Goal: Navigation & Orientation: Find specific page/section

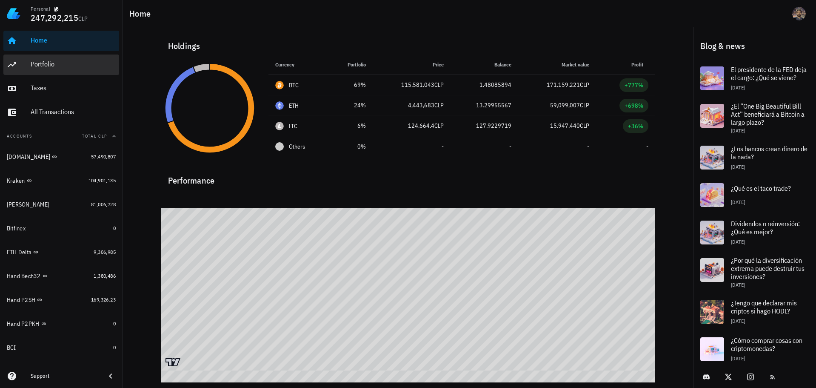
click at [61, 61] on div "Portfolio" at bounding box center [73, 64] width 85 height 8
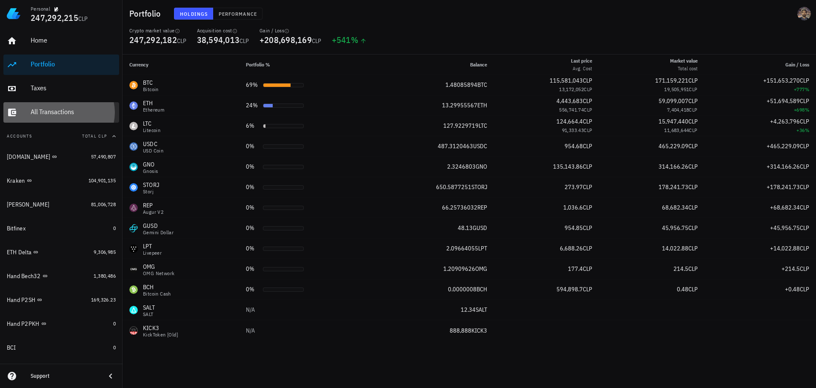
click at [51, 113] on div "All Transactions" at bounding box center [73, 112] width 85 height 8
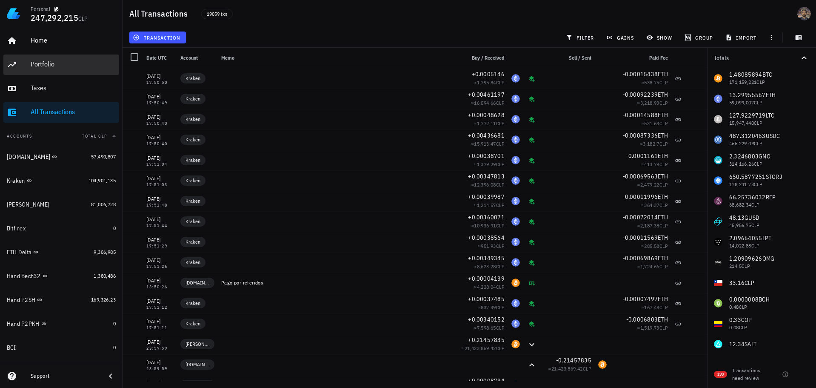
click at [68, 63] on div "Portfolio" at bounding box center [73, 64] width 85 height 8
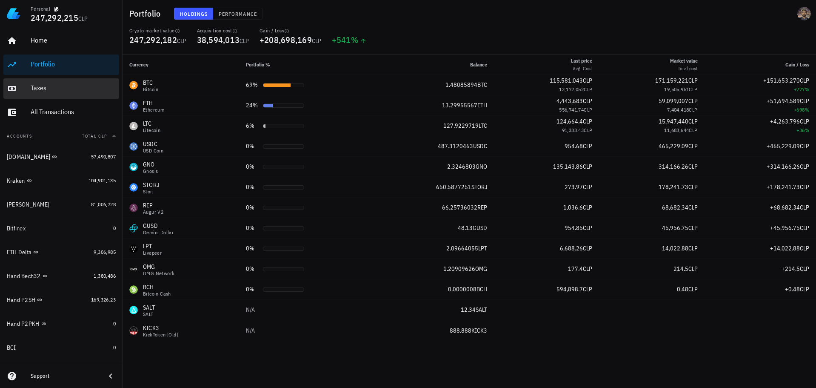
click at [75, 86] on div "Taxes" at bounding box center [73, 88] width 85 height 8
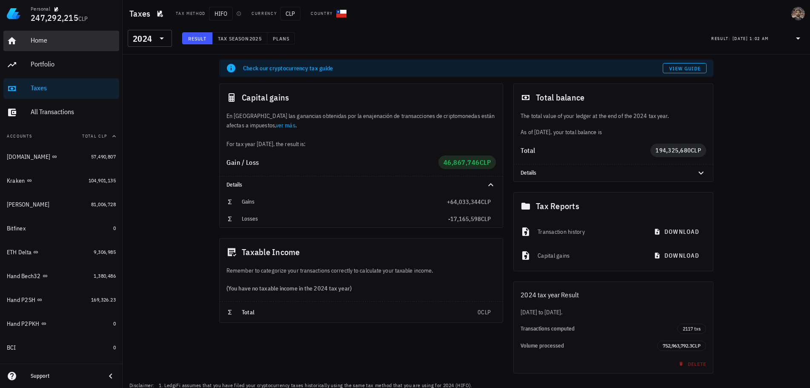
click at [63, 40] on div "Home" at bounding box center [73, 40] width 85 height 8
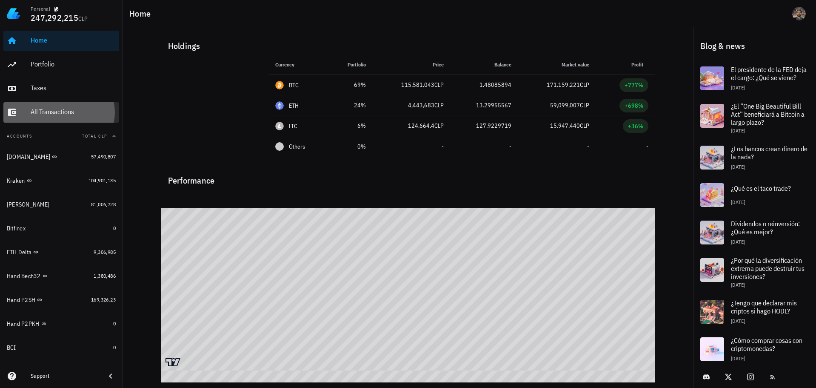
click at [72, 111] on div "All Transactions" at bounding box center [73, 112] width 85 height 8
